Goal: Task Accomplishment & Management: Manage account settings

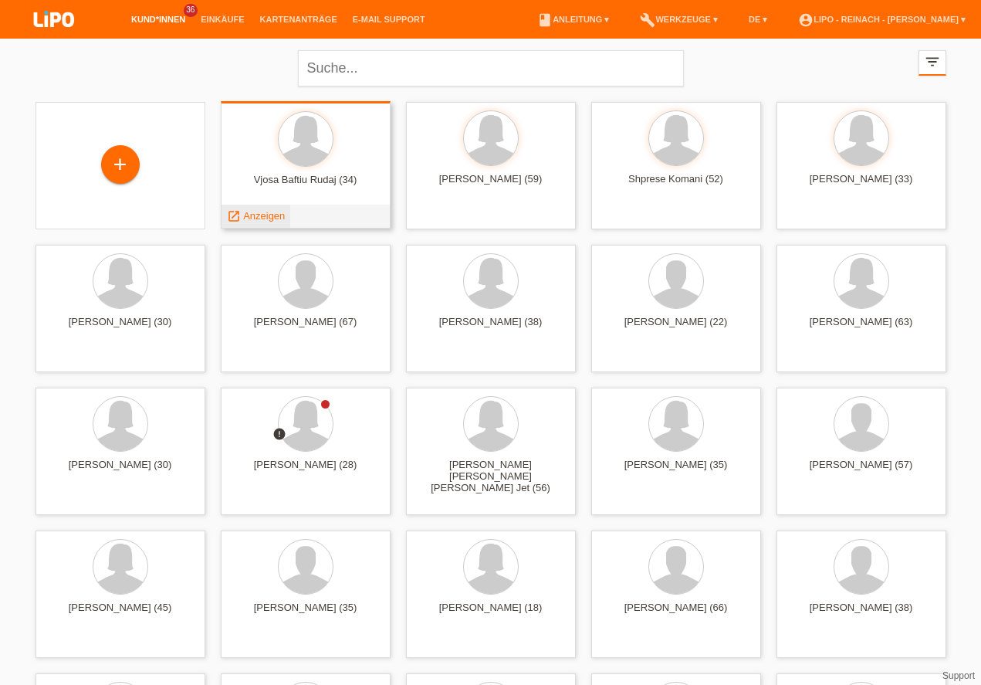
click at [260, 215] on span "Anzeigen" at bounding box center [264, 216] width 42 height 12
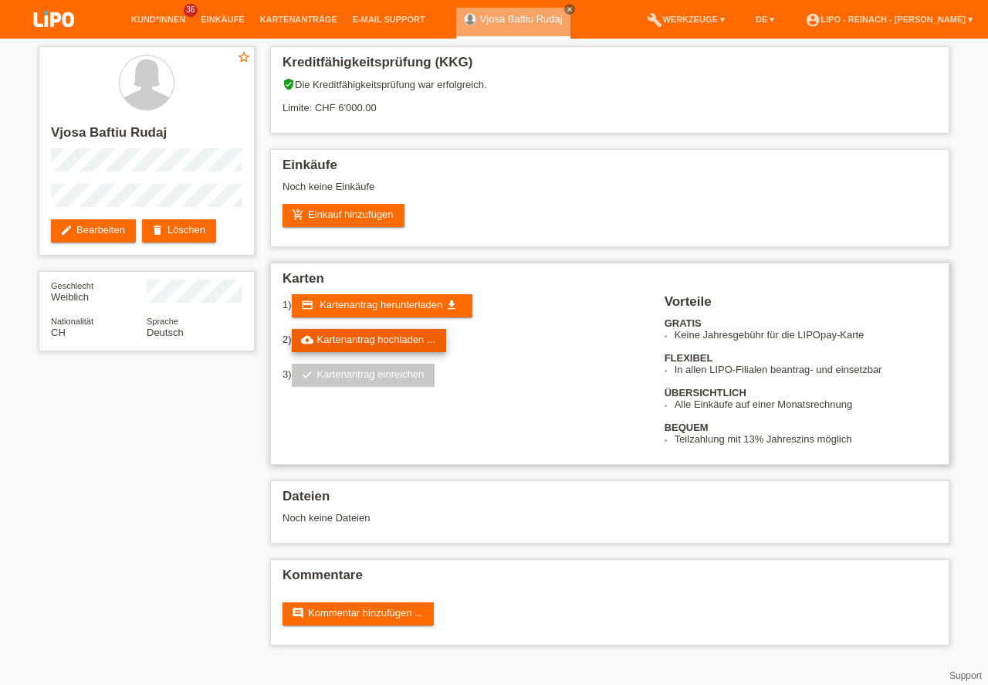
click at [388, 339] on link "cloud_upload Kartenantrag hochladen ..." at bounding box center [369, 340] width 154 height 23
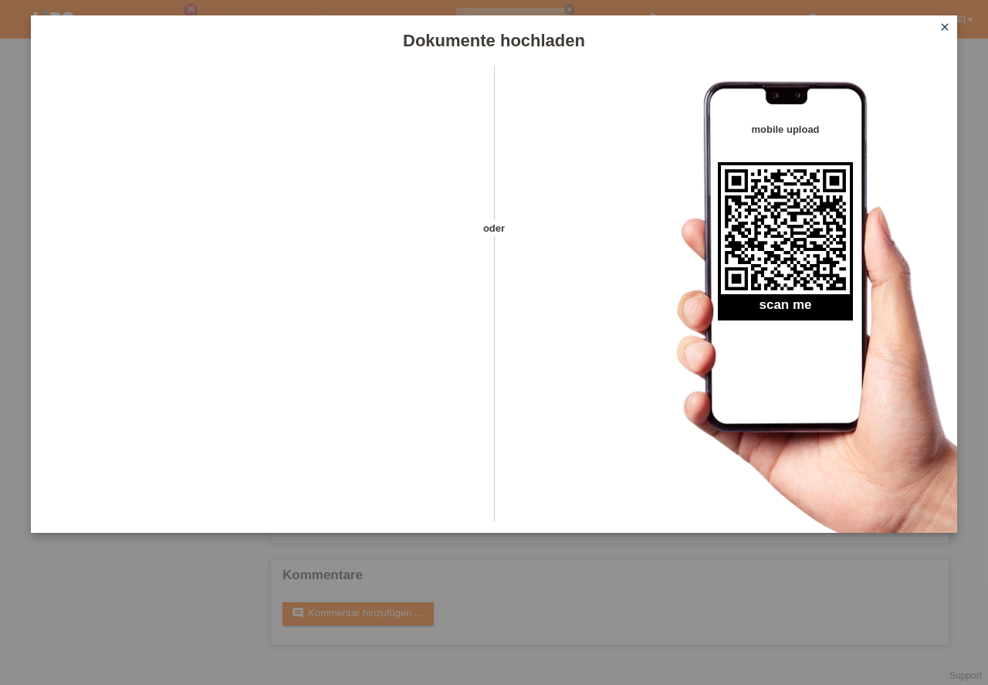
click at [948, 27] on icon "close" at bounding box center [945, 27] width 12 height 12
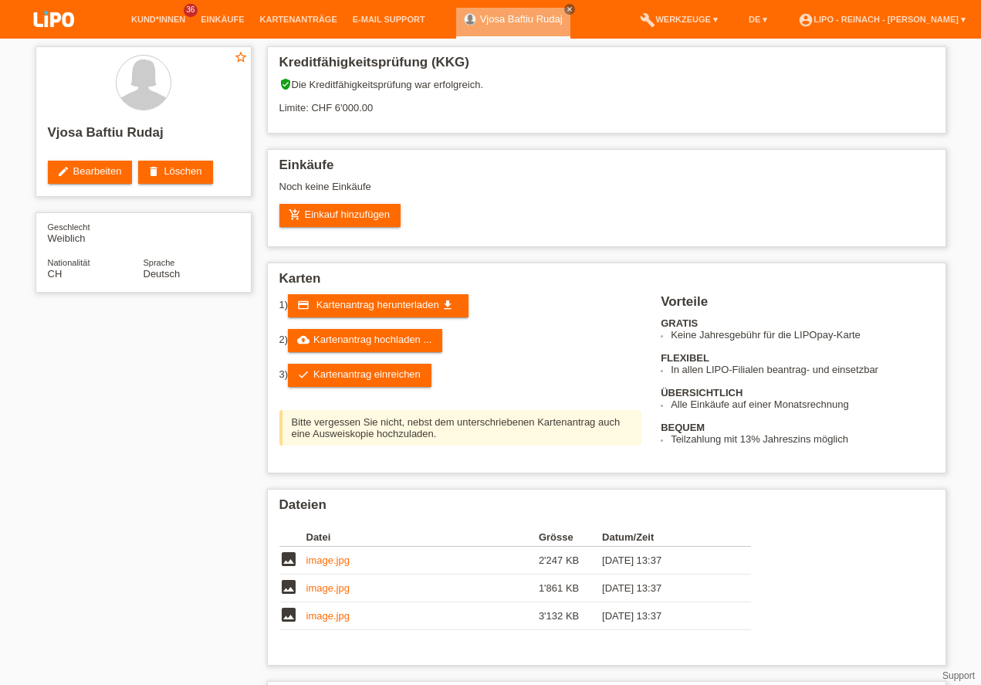
click at [363, 376] on link "check Kartenantrag einreichen" at bounding box center [360, 375] width 144 height 23
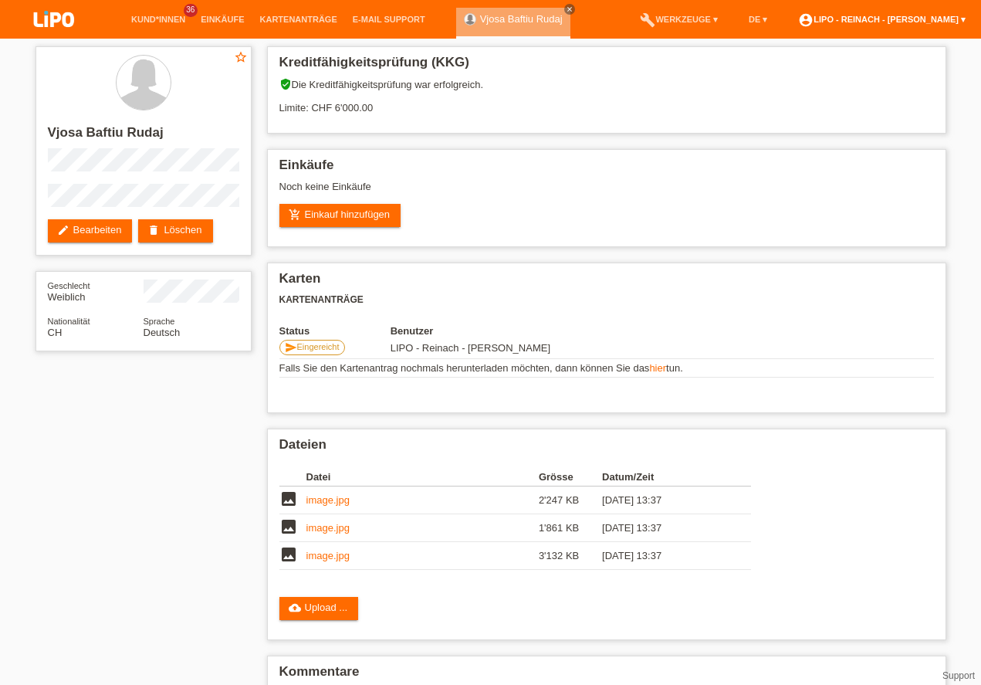
click at [917, 17] on link "account_circle LIPO - Reinach - [PERSON_NAME] ▾" at bounding box center [882, 19] width 183 height 9
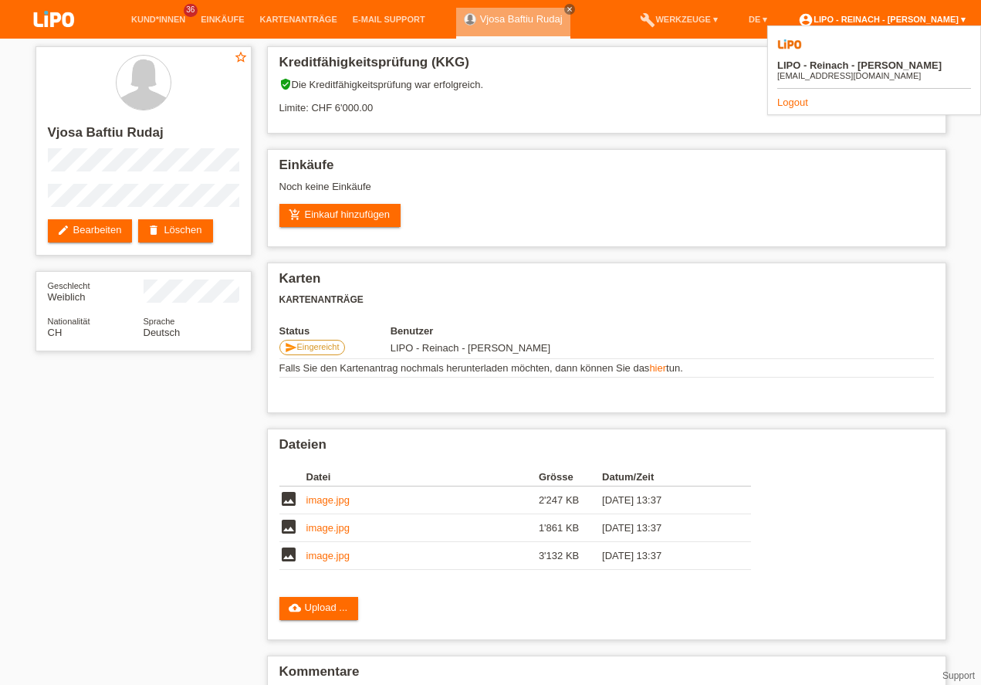
click at [917, 17] on link "account_circle LIPO - Reinach - [PERSON_NAME] ▾" at bounding box center [882, 19] width 183 height 9
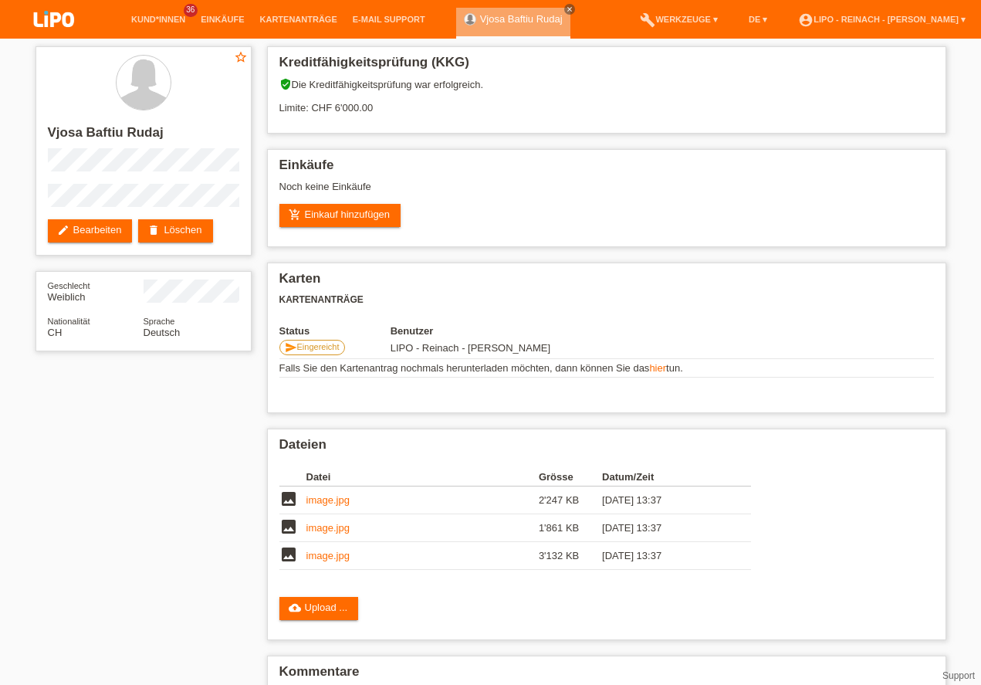
click at [45, 12] on img at bounding box center [53, 20] width 77 height 41
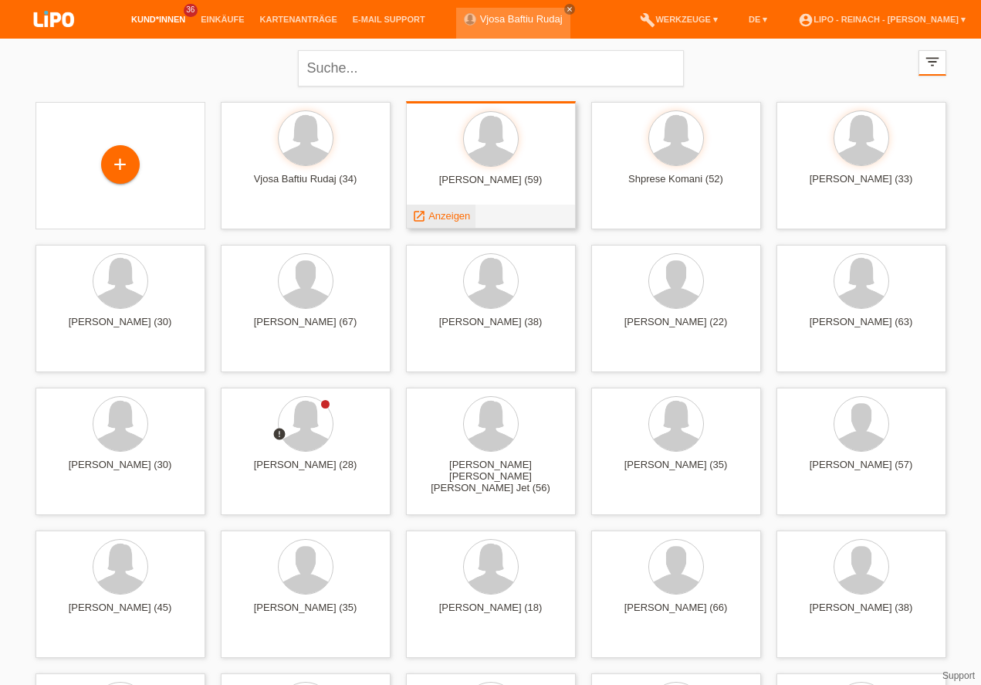
click at [452, 215] on span "Anzeigen" at bounding box center [449, 216] width 42 height 12
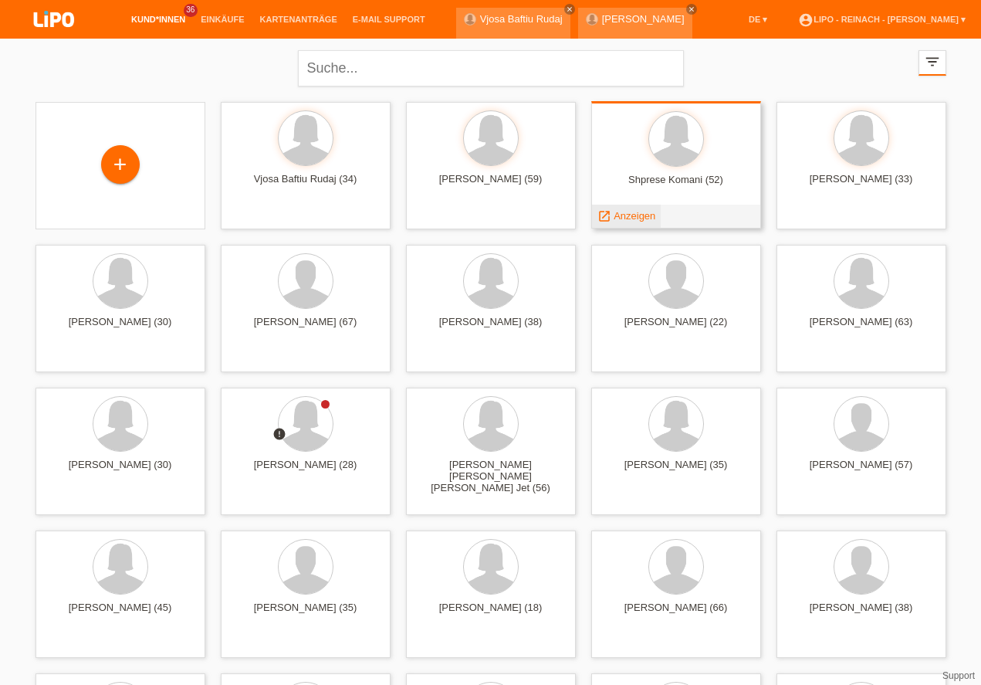
click at [624, 215] on span "Anzeigen" at bounding box center [635, 216] width 42 height 12
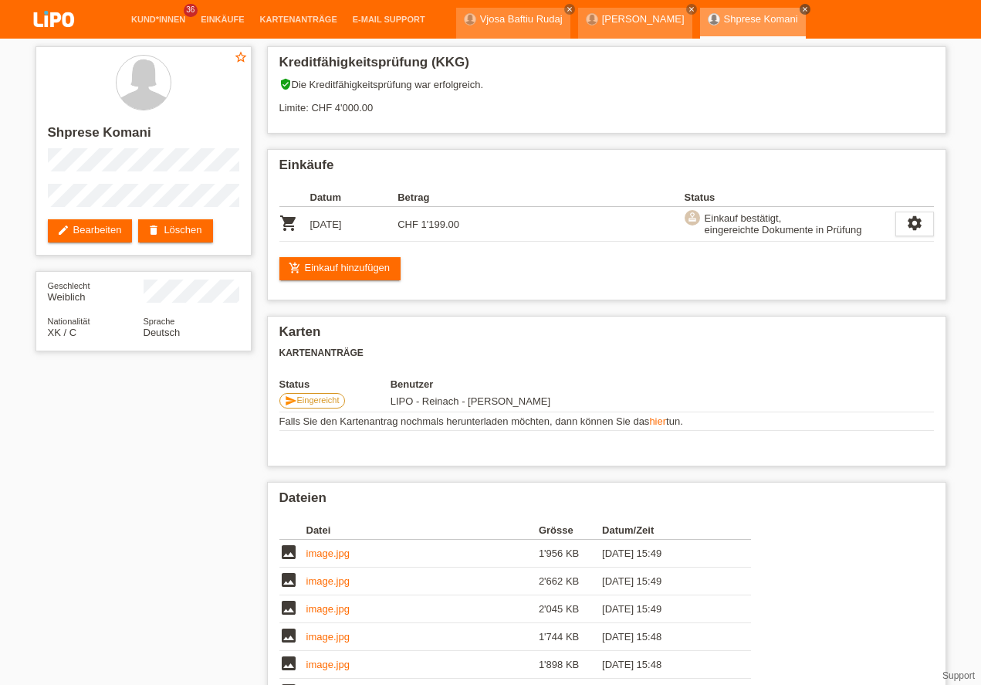
click at [801, 10] on icon "close" at bounding box center [805, 9] width 8 height 8
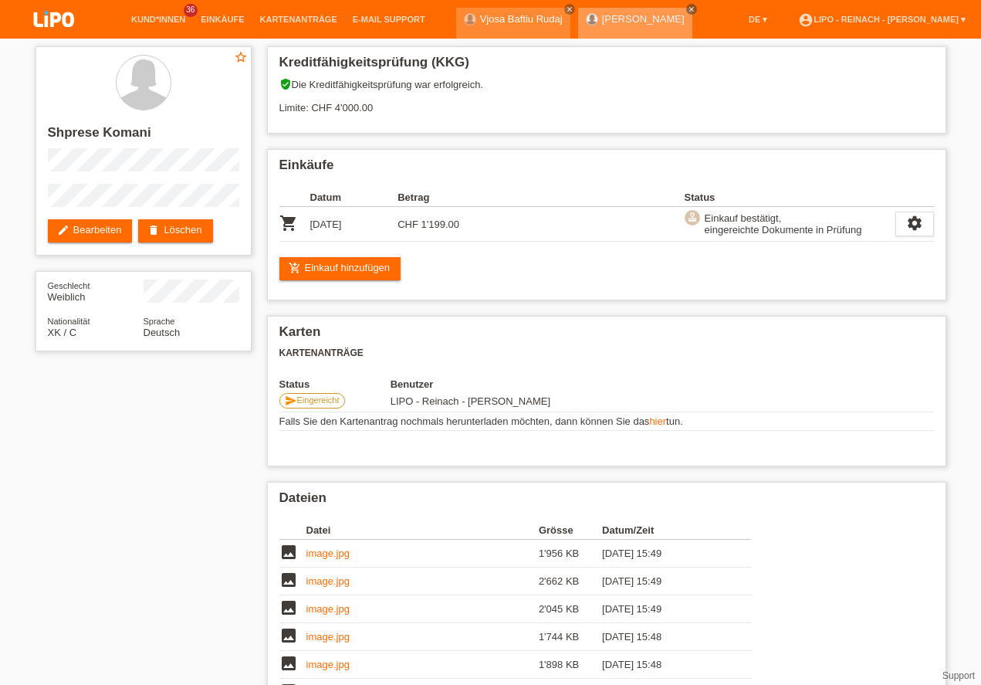
click at [688, 7] on icon "close" at bounding box center [692, 9] width 8 height 8
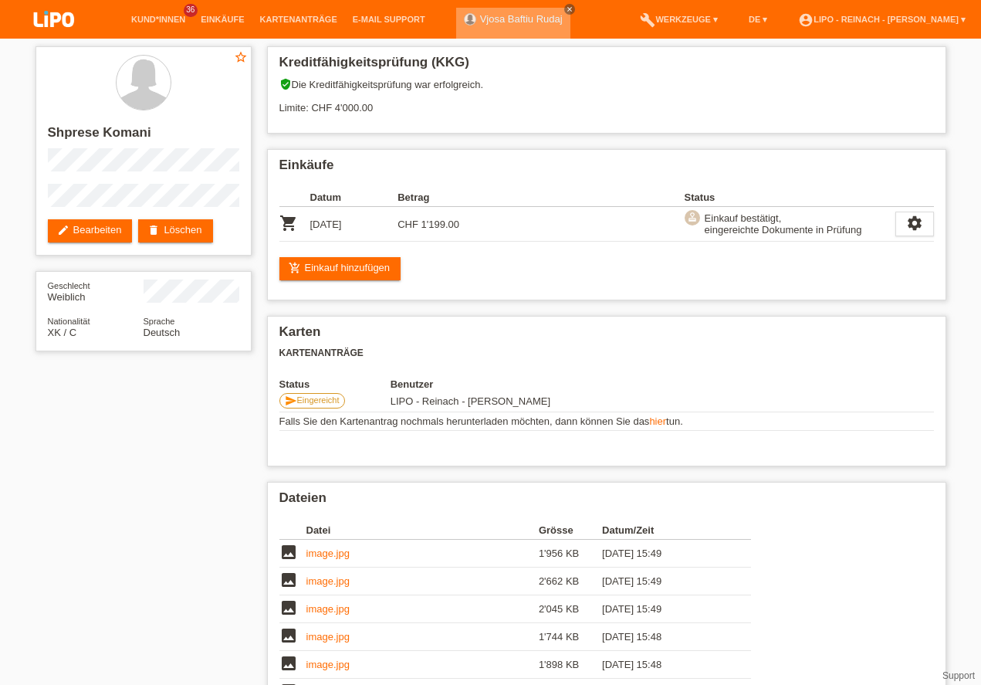
click at [566, 10] on icon "close" at bounding box center [570, 9] width 8 height 8
click at [906, 22] on link "account_circle LIPO - Reinach - [PERSON_NAME] ▾" at bounding box center [882, 19] width 183 height 9
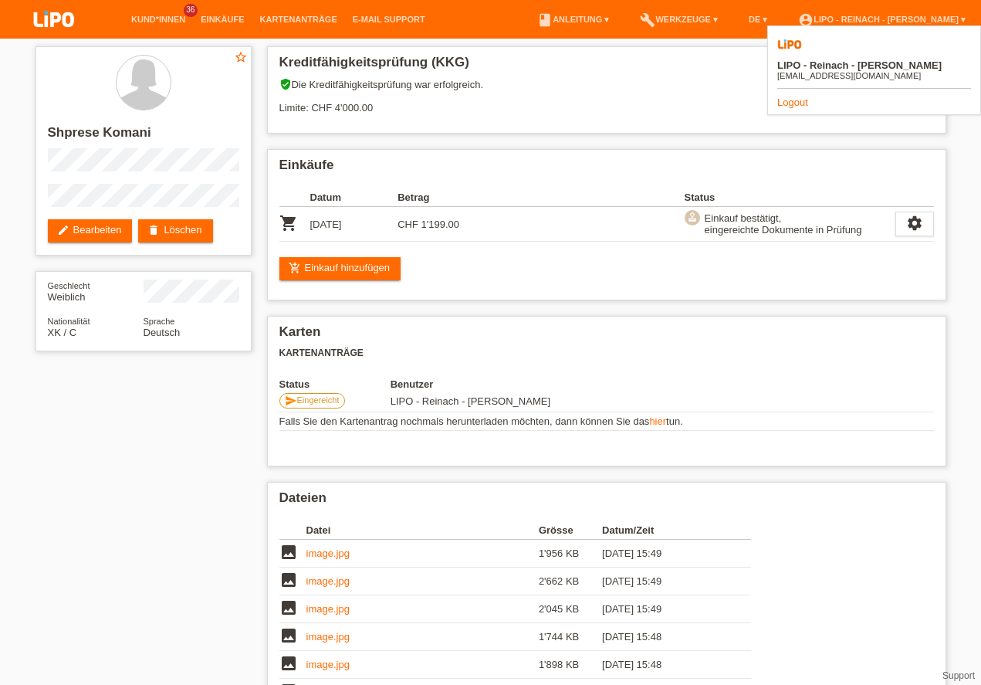
click at [794, 97] on link "Logout" at bounding box center [792, 103] width 31 height 12
